Goal: Task Accomplishment & Management: Use online tool/utility

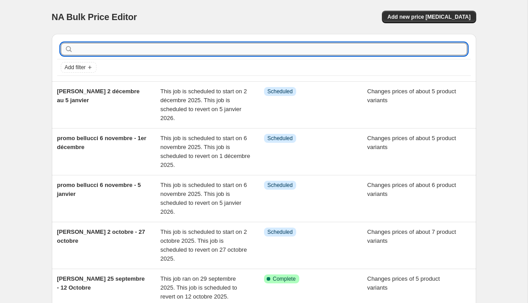
click at [170, 48] on input "text" at bounding box center [271, 49] width 392 height 13
type input "promo delonghi"
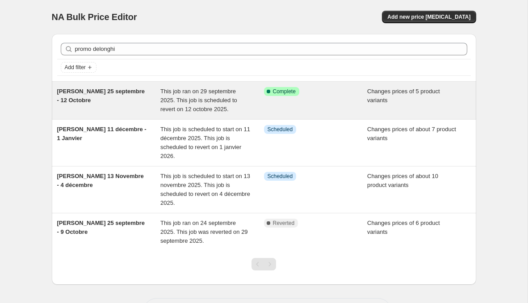
click at [136, 104] on div "[PERSON_NAME] 25 septembre - 12 Octobre" at bounding box center [109, 100] width 104 height 27
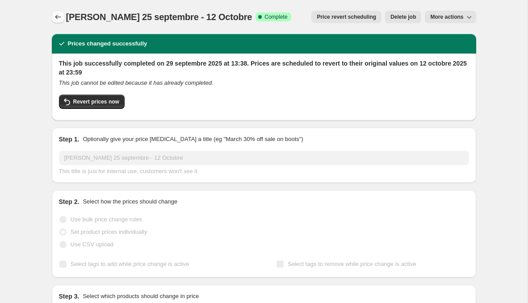
click at [59, 16] on icon "Price change jobs" at bounding box center [58, 17] width 9 height 9
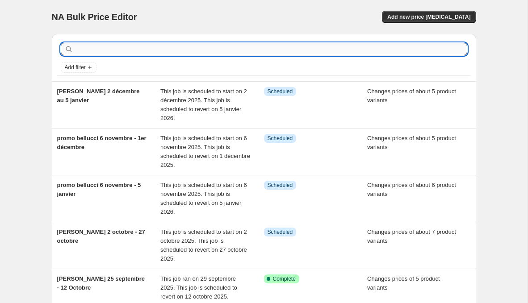
click at [151, 43] on input "text" at bounding box center [271, 49] width 392 height 13
type input "promo delonghi"
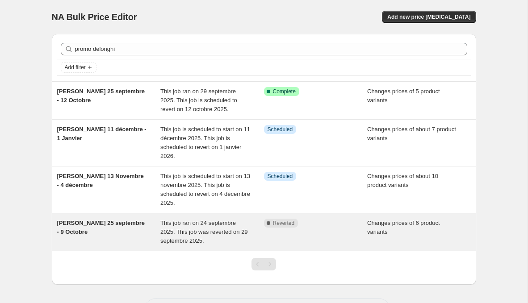
click at [120, 225] on span "Promo Delonghi 25 septembre - 9 Octobre" at bounding box center [101, 228] width 88 height 16
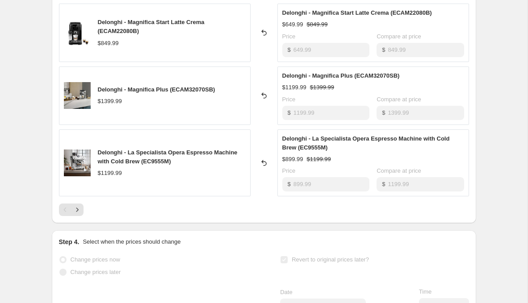
scroll to position [521, 0]
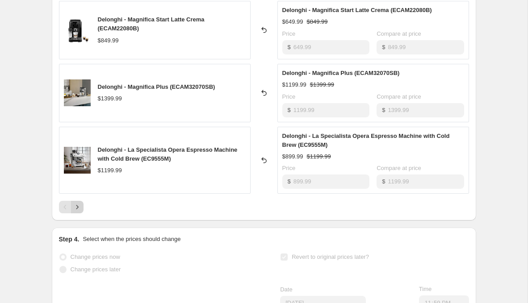
click at [78, 208] on icon "Next" at bounding box center [77, 207] width 9 height 9
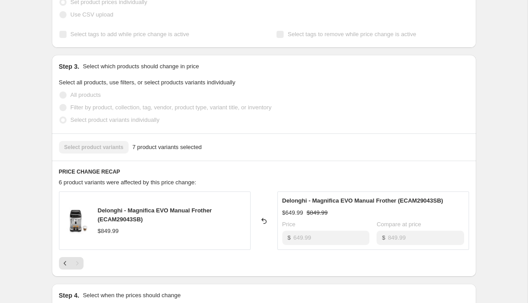
scroll to position [221, 0]
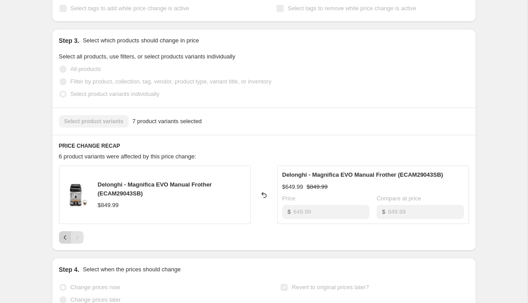
click at [64, 235] on icon "Previous" at bounding box center [65, 237] width 9 height 9
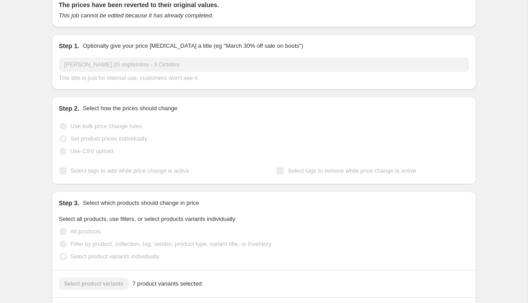
scroll to position [0, 0]
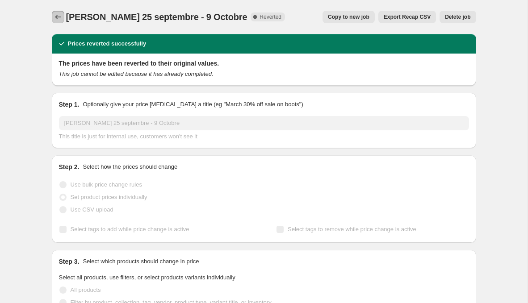
click at [58, 17] on icon "Price change jobs" at bounding box center [58, 17] width 9 height 9
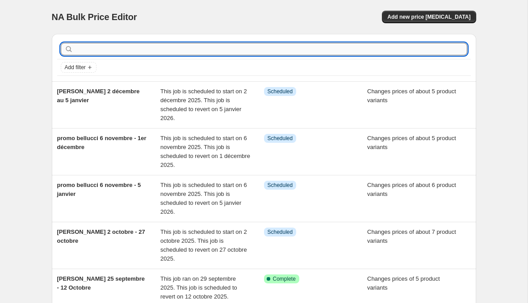
click at [142, 46] on input "text" at bounding box center [271, 49] width 392 height 13
type input "delonghi"
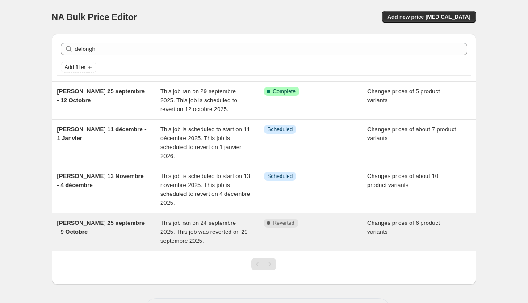
click at [110, 227] on div "Promo Delonghi 25 septembre - 9 Octobre" at bounding box center [109, 232] width 104 height 27
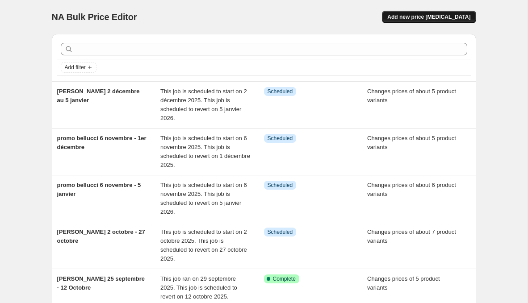
click at [449, 14] on span "Add new price [MEDICAL_DATA]" at bounding box center [428, 16] width 83 height 7
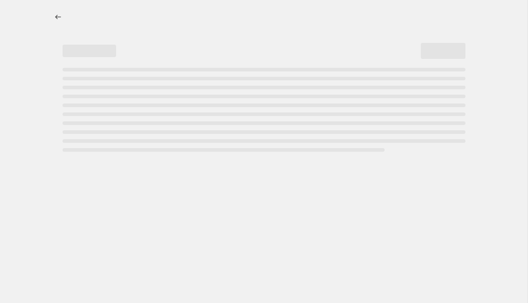
select select "percentage"
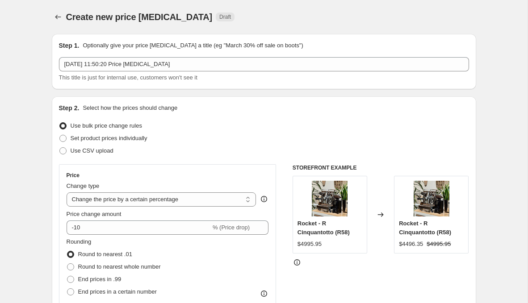
click at [152, 57] on div "Step 1. Optionally give your price [MEDICAL_DATA] a title (eg "March 30% off sa…" at bounding box center [264, 61] width 410 height 41
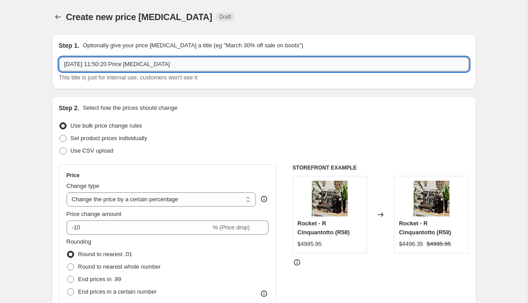
click at [152, 63] on input "[DATE] 11:50:20 Price [MEDICAL_DATA]" at bounding box center [264, 64] width 410 height 14
type input "promo delonghi 25 septembre - 12 octobre"
click at [128, 132] on label "Set product prices individually" at bounding box center [103, 138] width 88 height 13
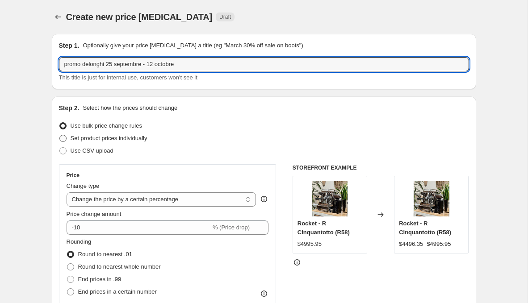
click at [60, 135] on input "Set product prices individually" at bounding box center [59, 135] width 0 height 0
radio input "true"
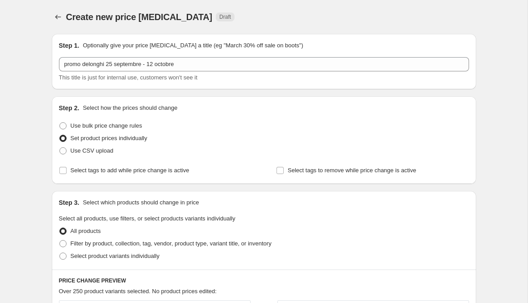
scroll to position [55, 0]
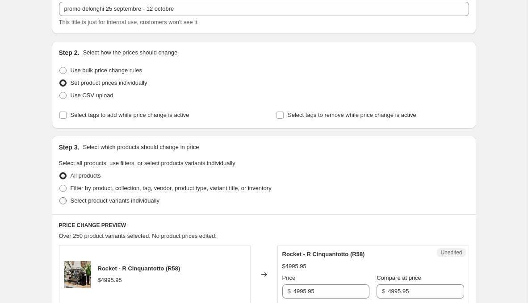
click at [122, 203] on span "Select product variants individually" at bounding box center [115, 200] width 89 height 7
click at [60, 198] on input "Select product variants individually" at bounding box center [59, 197] width 0 height 0
radio input "true"
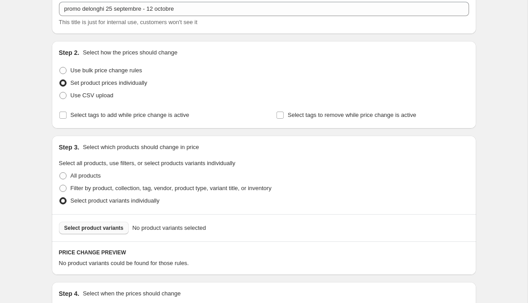
click at [100, 228] on span "Select product variants" at bounding box center [93, 228] width 59 height 7
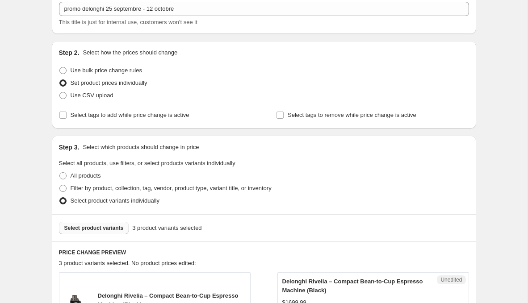
click at [80, 231] on button "Select product variants" at bounding box center [94, 228] width 70 height 13
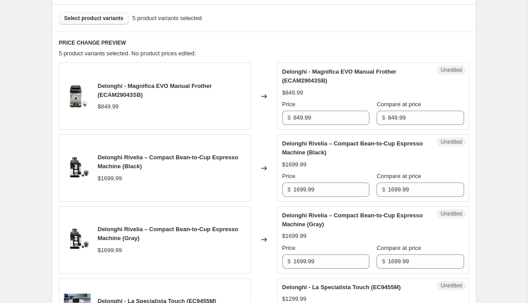
scroll to position [273, 0]
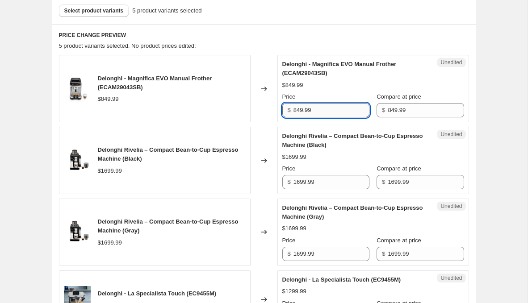
click at [323, 108] on input "849.99" at bounding box center [332, 110] width 76 height 14
type input "599.99"
click at [332, 192] on div "Unedited Delonghi Rivelia – Compact Bean-to-Cup Espresso Machine (Black) $1699.…" at bounding box center [373, 160] width 192 height 67
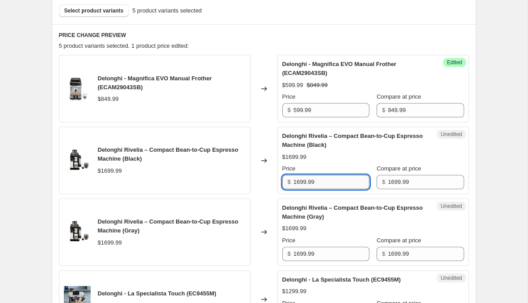
click at [336, 183] on input "1699.99" at bounding box center [332, 182] width 76 height 14
type input "1399.99"
click at [333, 250] on input "1699.99" at bounding box center [332, 254] width 76 height 14
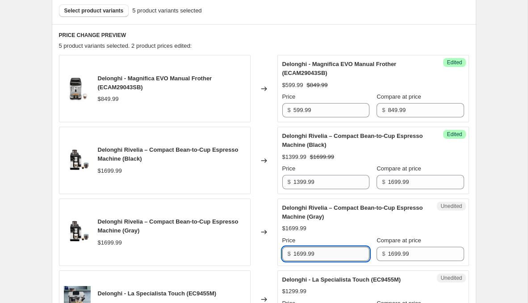
click at [333, 250] on input "1699.99" at bounding box center [332, 254] width 76 height 14
paste input "3"
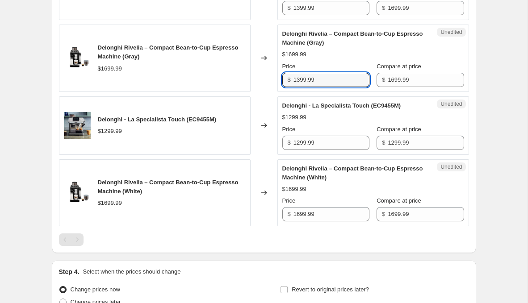
scroll to position [463, 0]
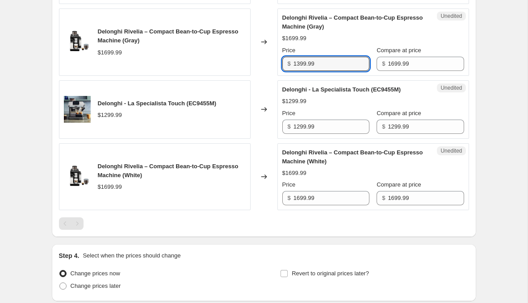
type input "1399.99"
click at [349, 185] on div "Price" at bounding box center [325, 184] width 87 height 9
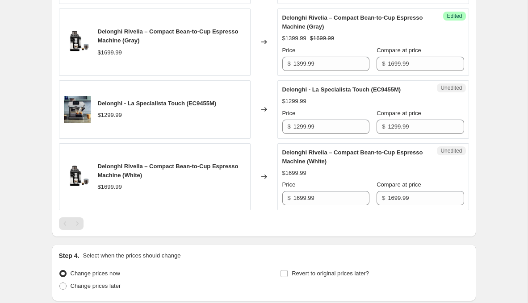
click at [346, 203] on div "Unedited Delonghi Rivelia – Compact Bean-to-Cup Espresso Machine (White) $1699.…" at bounding box center [373, 176] width 192 height 67
click at [346, 203] on input "1699.99" at bounding box center [332, 198] width 76 height 14
paste input "3"
type input "1399.99"
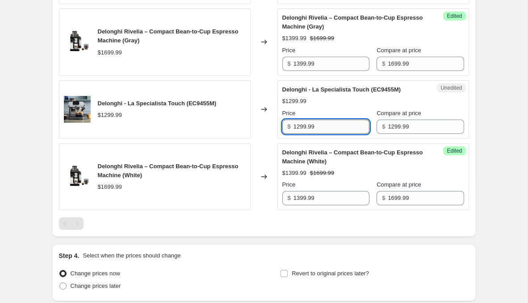
click at [306, 123] on input "1299.99" at bounding box center [332, 127] width 76 height 14
type input "999.99"
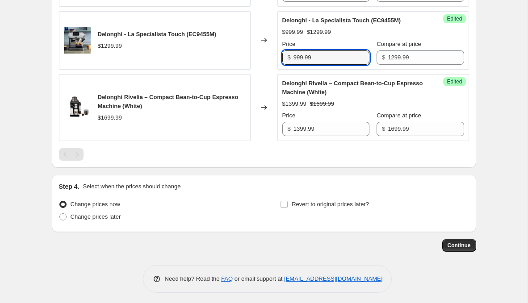
scroll to position [532, 0]
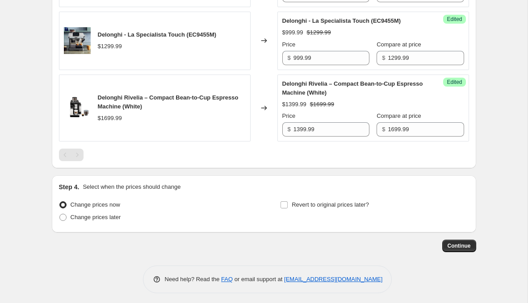
click at [296, 195] on div "Step 4. Select when the prices should change Change prices now Change prices la…" at bounding box center [264, 204] width 410 height 43
click at [296, 208] on label "Revert to original prices later?" at bounding box center [324, 205] width 89 height 13
click at [288, 208] on input "Revert to original prices later?" at bounding box center [284, 204] width 7 height 7
checkbox input "true"
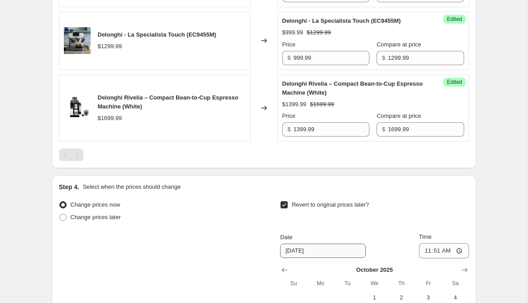
scroll to position [686, 0]
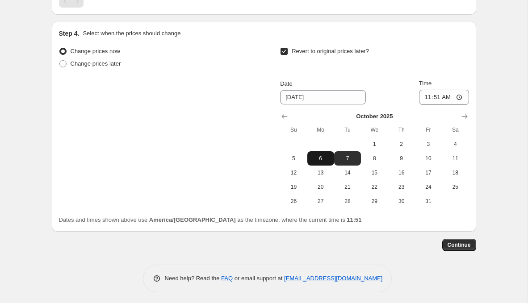
drag, startPoint x: 298, startPoint y: 170, endPoint x: 312, endPoint y: 161, distance: 16.5
click at [298, 170] on span "12" at bounding box center [294, 172] width 20 height 7
type input "[DATE]"
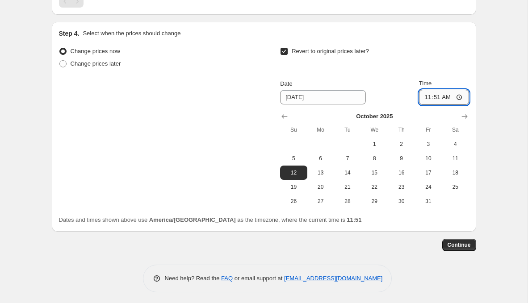
click at [437, 92] on input "11:51" at bounding box center [444, 97] width 50 height 15
type input "23:59"
click at [466, 243] on span "Continue" at bounding box center [459, 245] width 23 height 7
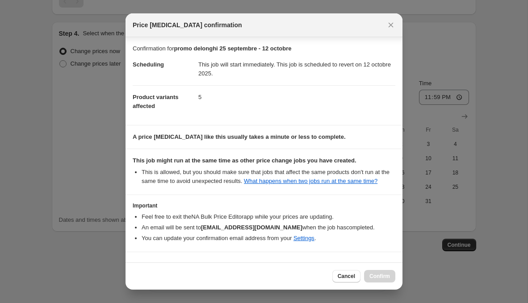
scroll to position [33, 0]
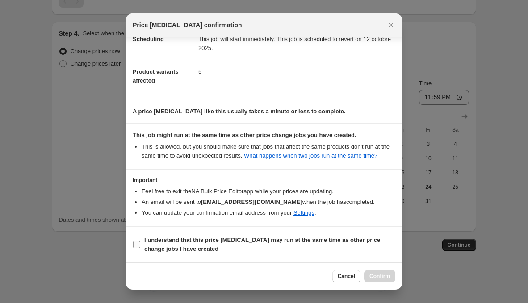
click at [261, 236] on span "I understand that this price [MEDICAL_DATA] may run at the same time as other p…" at bounding box center [269, 245] width 251 height 18
click at [140, 241] on input "I understand that this price [MEDICAL_DATA] may run at the same time as other p…" at bounding box center [136, 244] width 7 height 7
checkbox input "true"
click at [371, 271] on button "Confirm" at bounding box center [379, 276] width 31 height 13
